Goal: Use online tool/utility: Utilize a website feature to perform a specific function

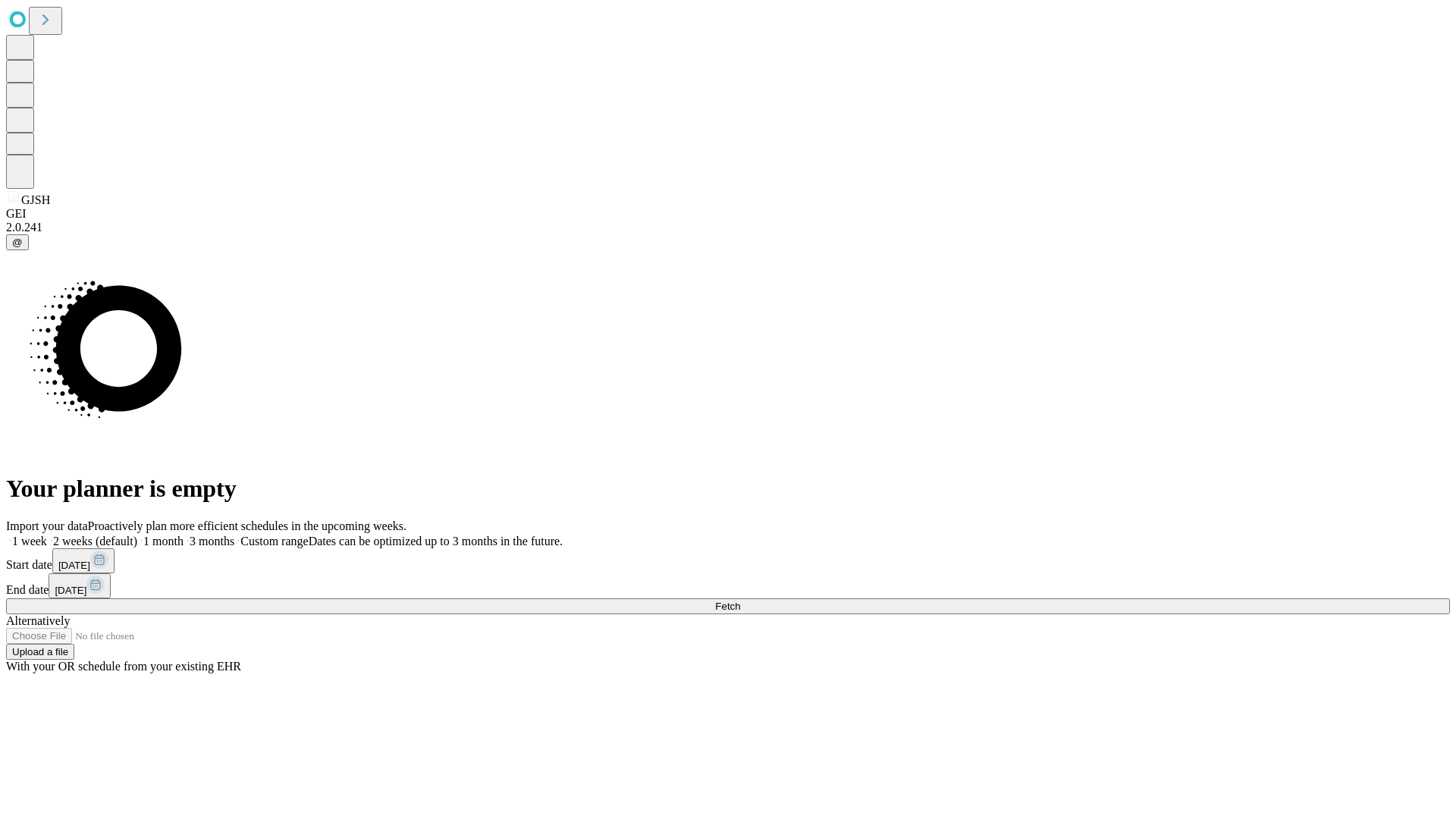
click at [740, 600] on span "Fetch" at bounding box center [728, 606] width 25 height 12
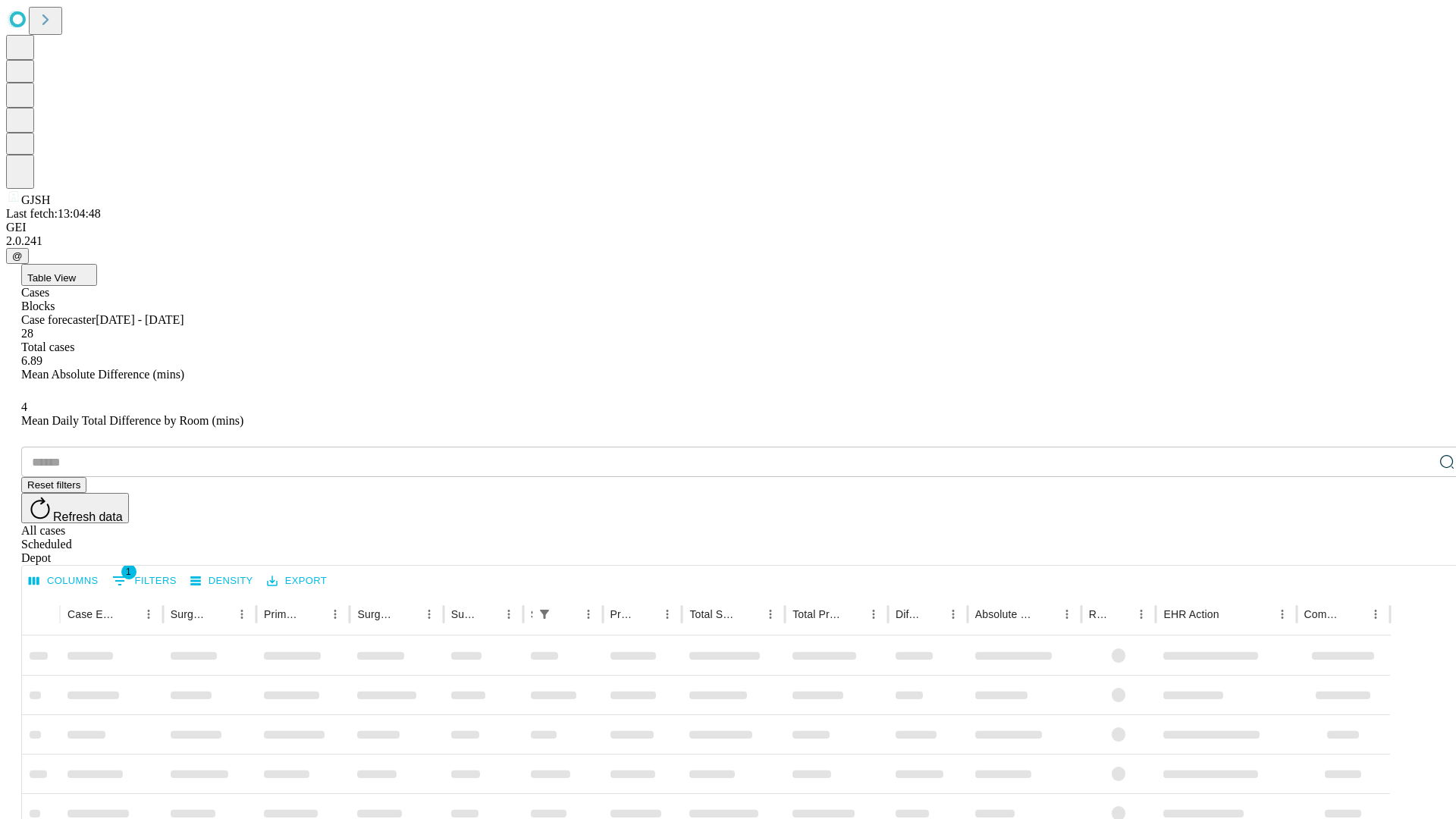
click at [76, 272] on span "Table View" at bounding box center [52, 277] width 49 height 12
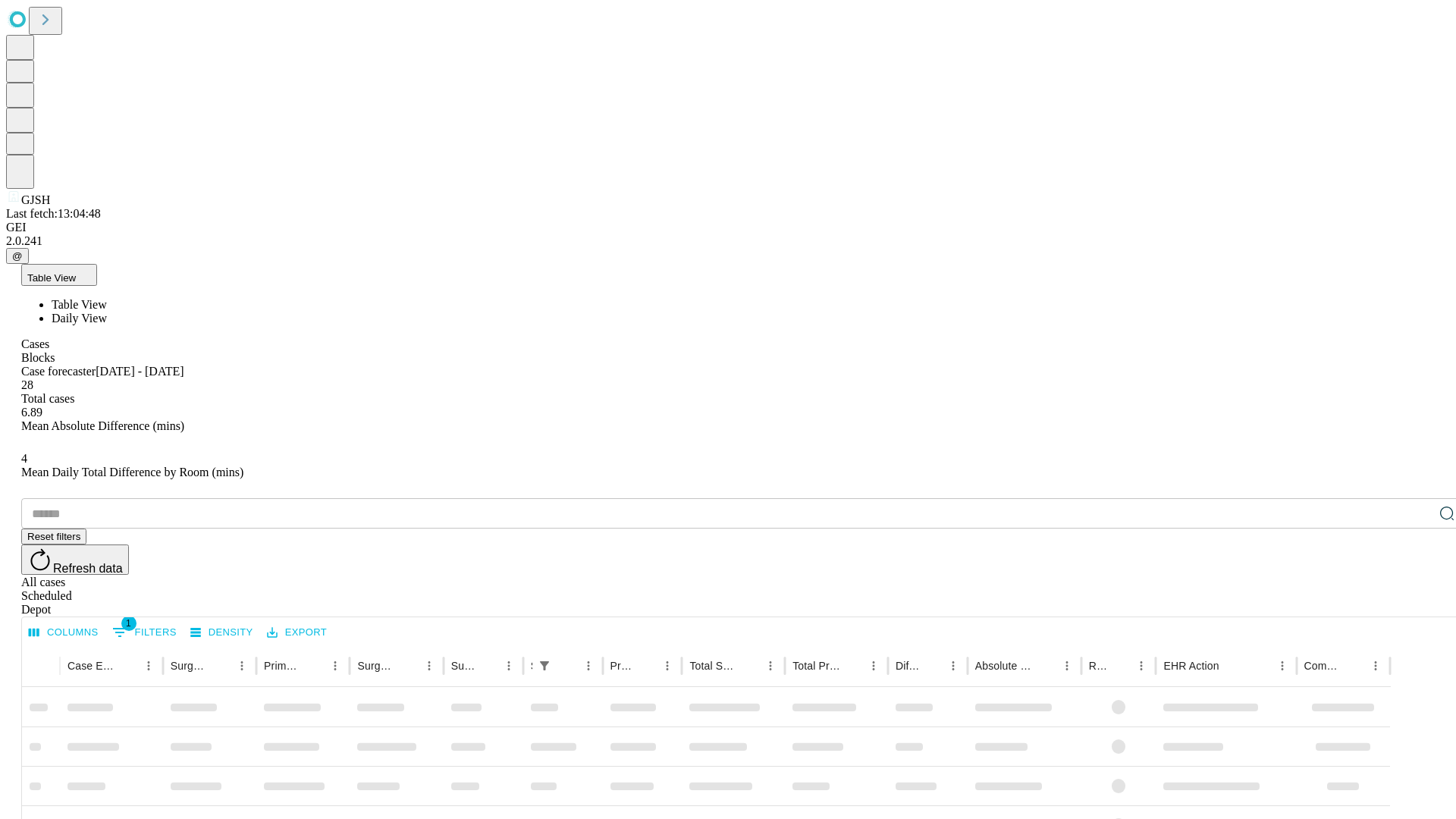
click at [107, 311] on span "Daily View" at bounding box center [79, 317] width 55 height 12
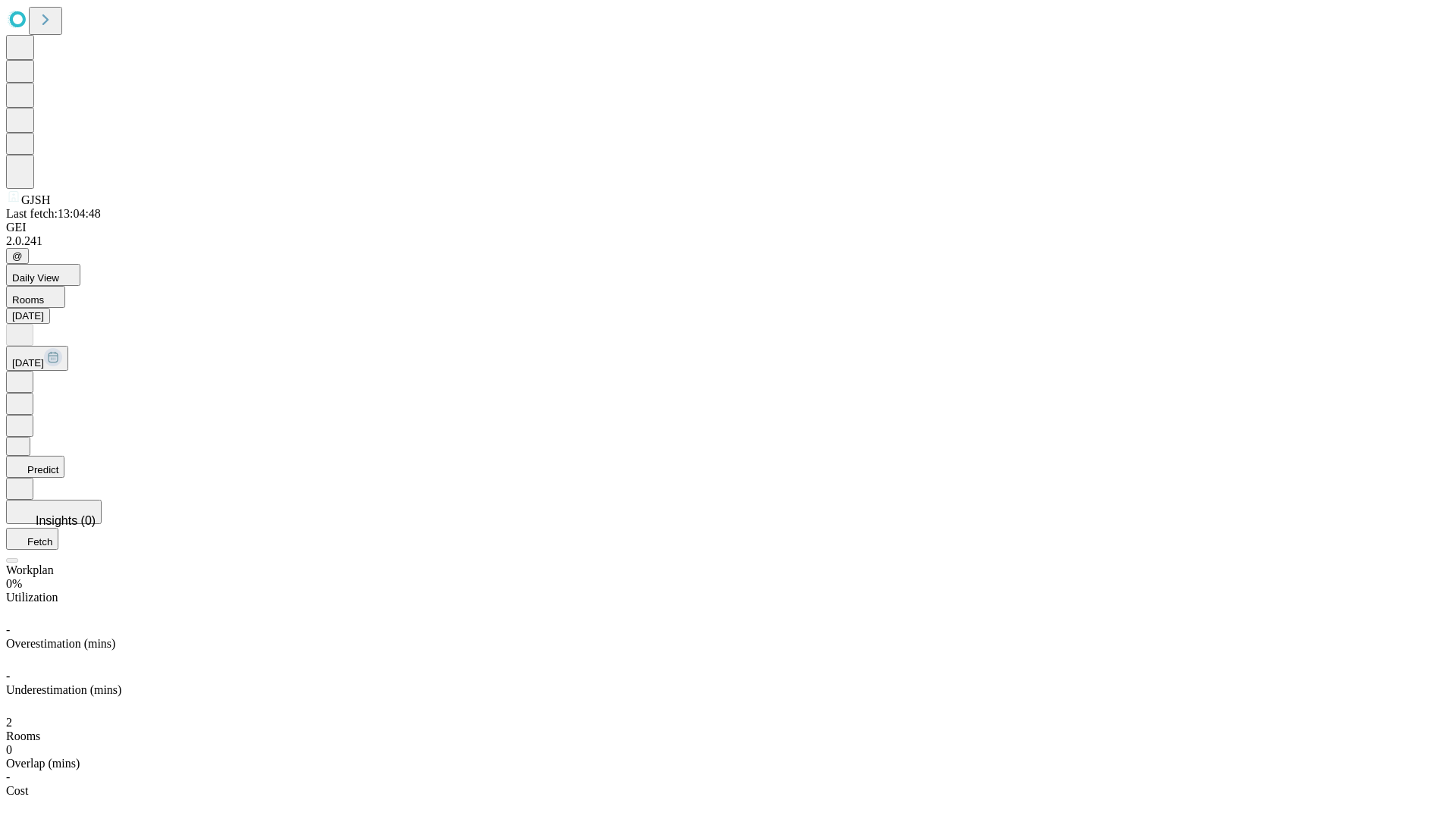
click at [64, 455] on button "Predict" at bounding box center [36, 466] width 59 height 22
